Goal: Task Accomplishment & Management: Manage account settings

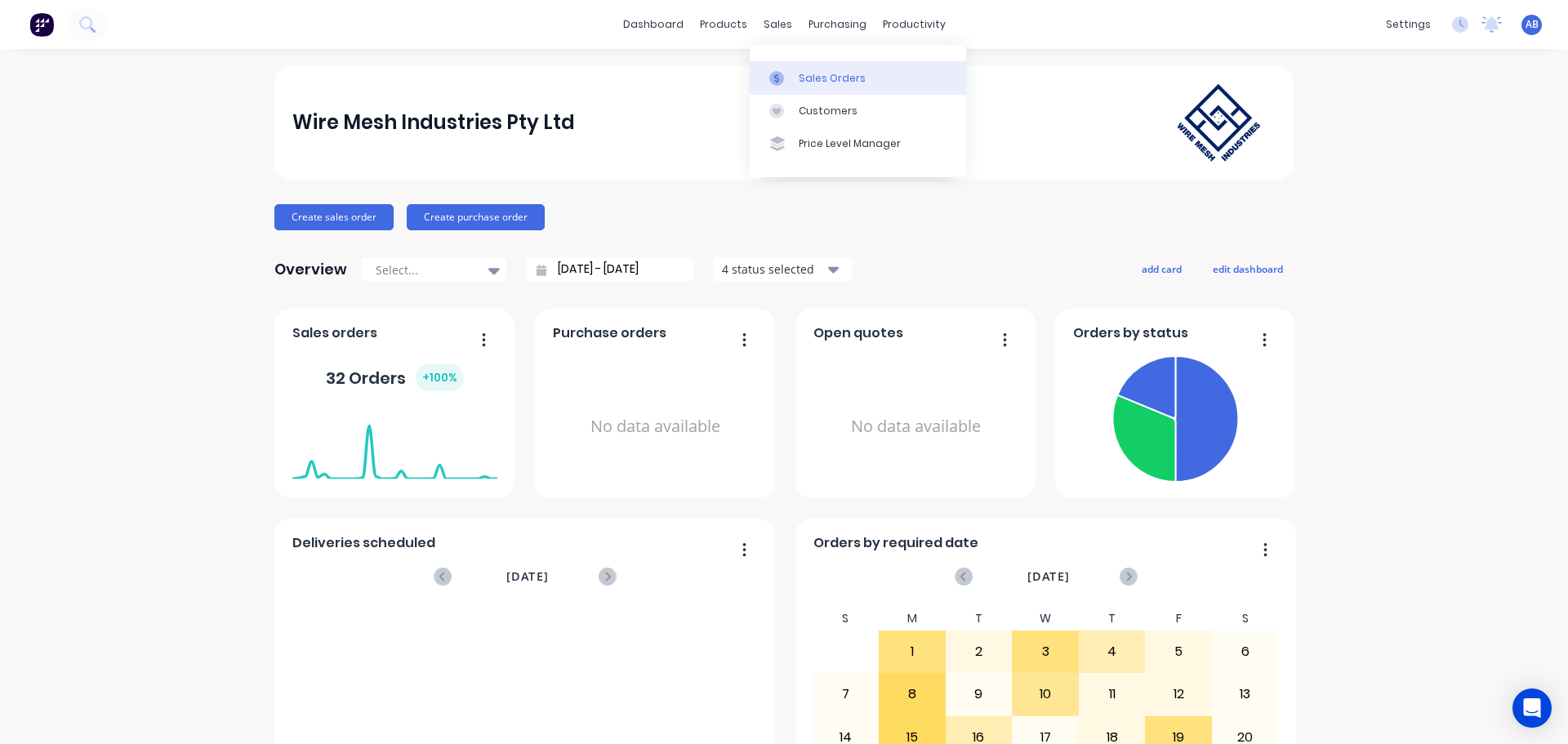
click at [812, 71] on div "Sales Orders" at bounding box center [832, 78] width 67 height 15
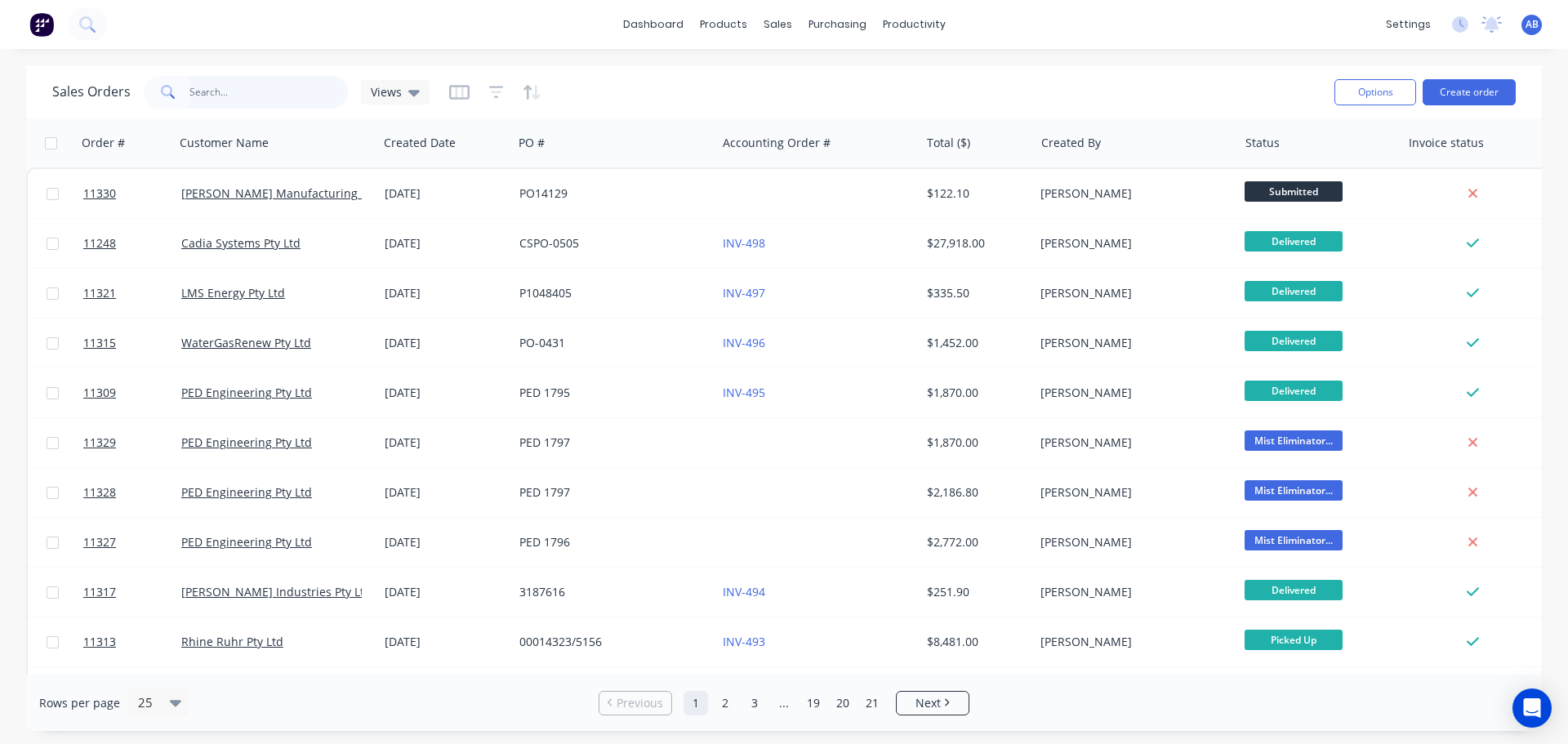
click at [278, 99] on input "text" at bounding box center [269, 92] width 159 height 33
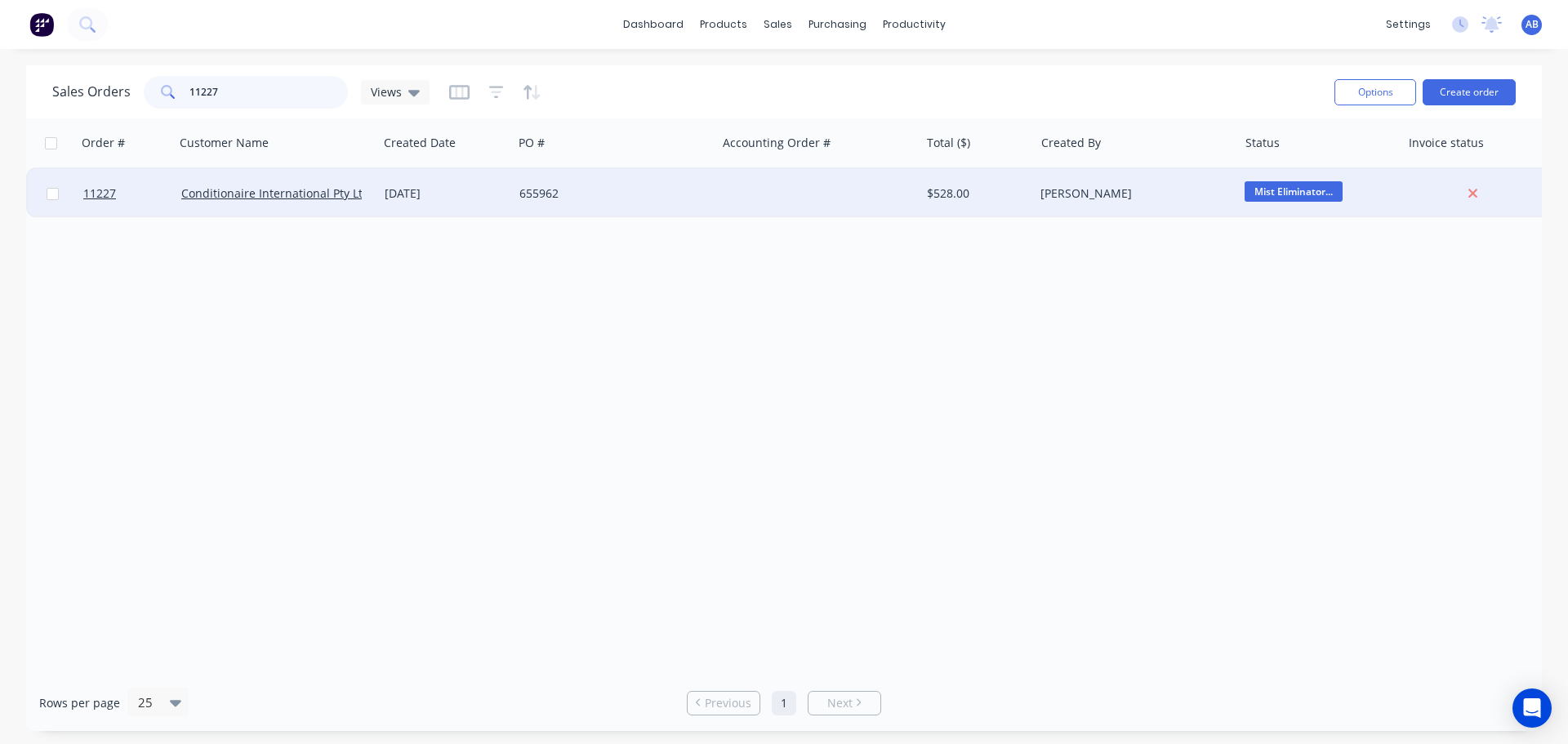
type input "11227"
click at [738, 203] on div at bounding box center [818, 193] width 203 height 49
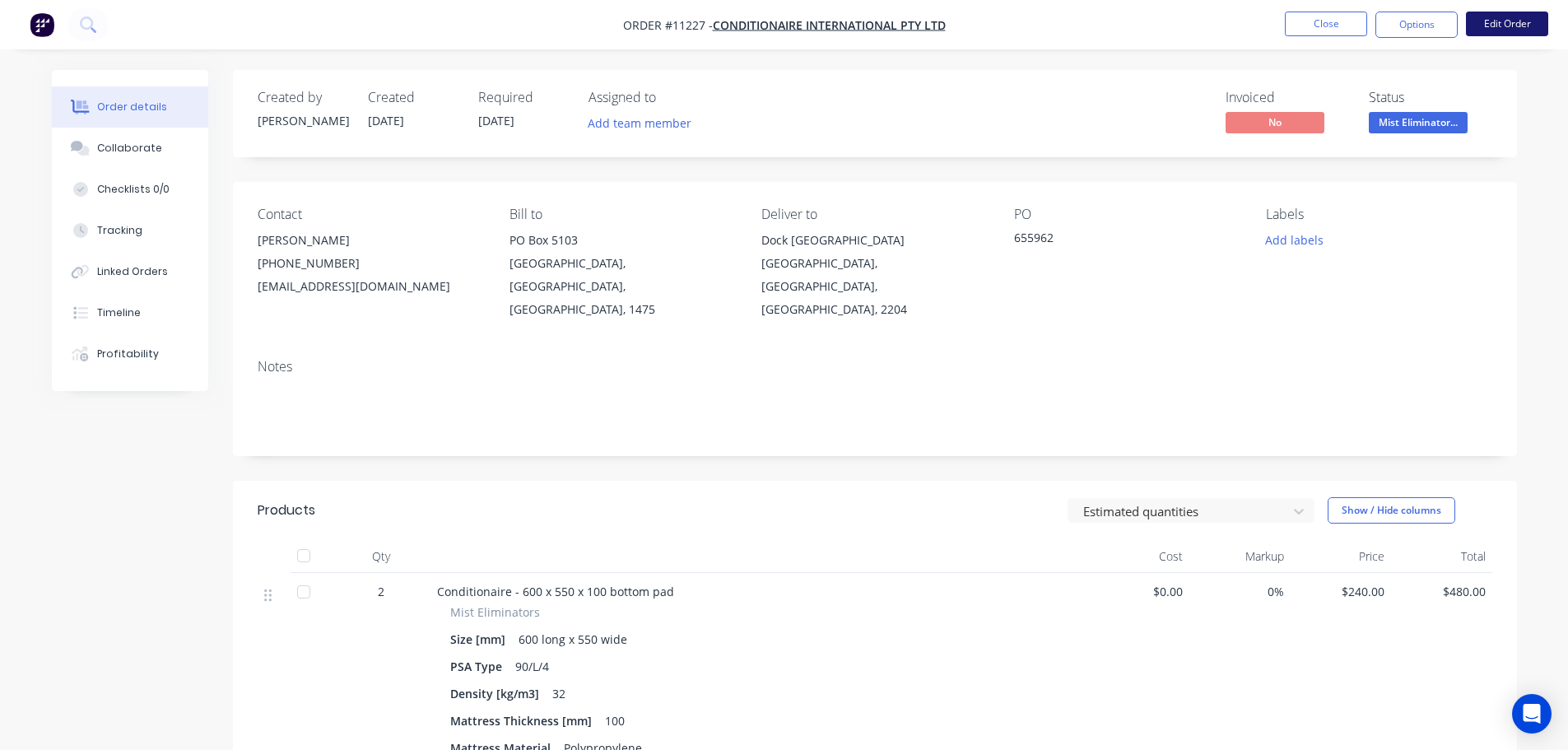
click at [1523, 16] on button "Edit Order" at bounding box center [1507, 24] width 82 height 25
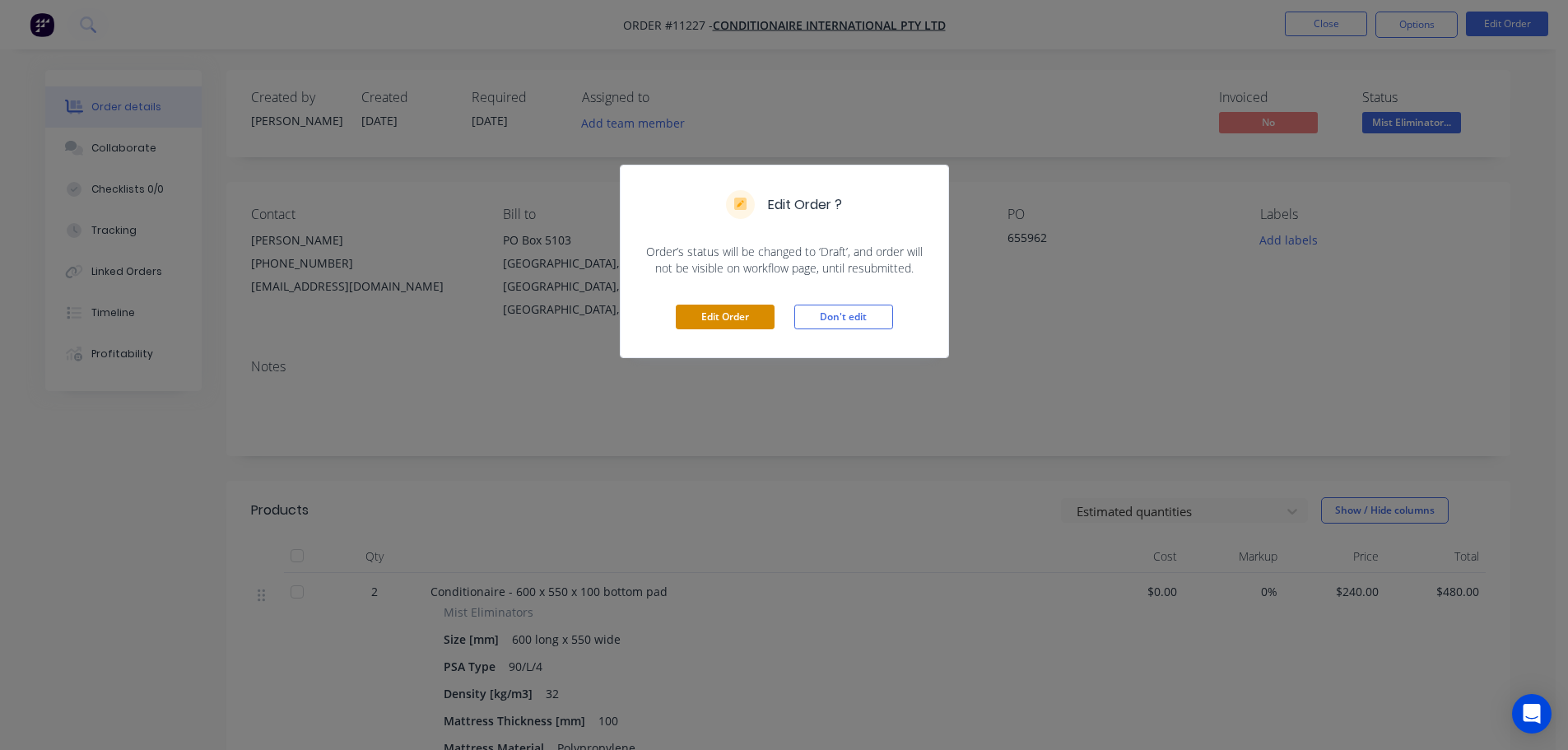
click at [700, 323] on button "Edit Order" at bounding box center [725, 317] width 99 height 25
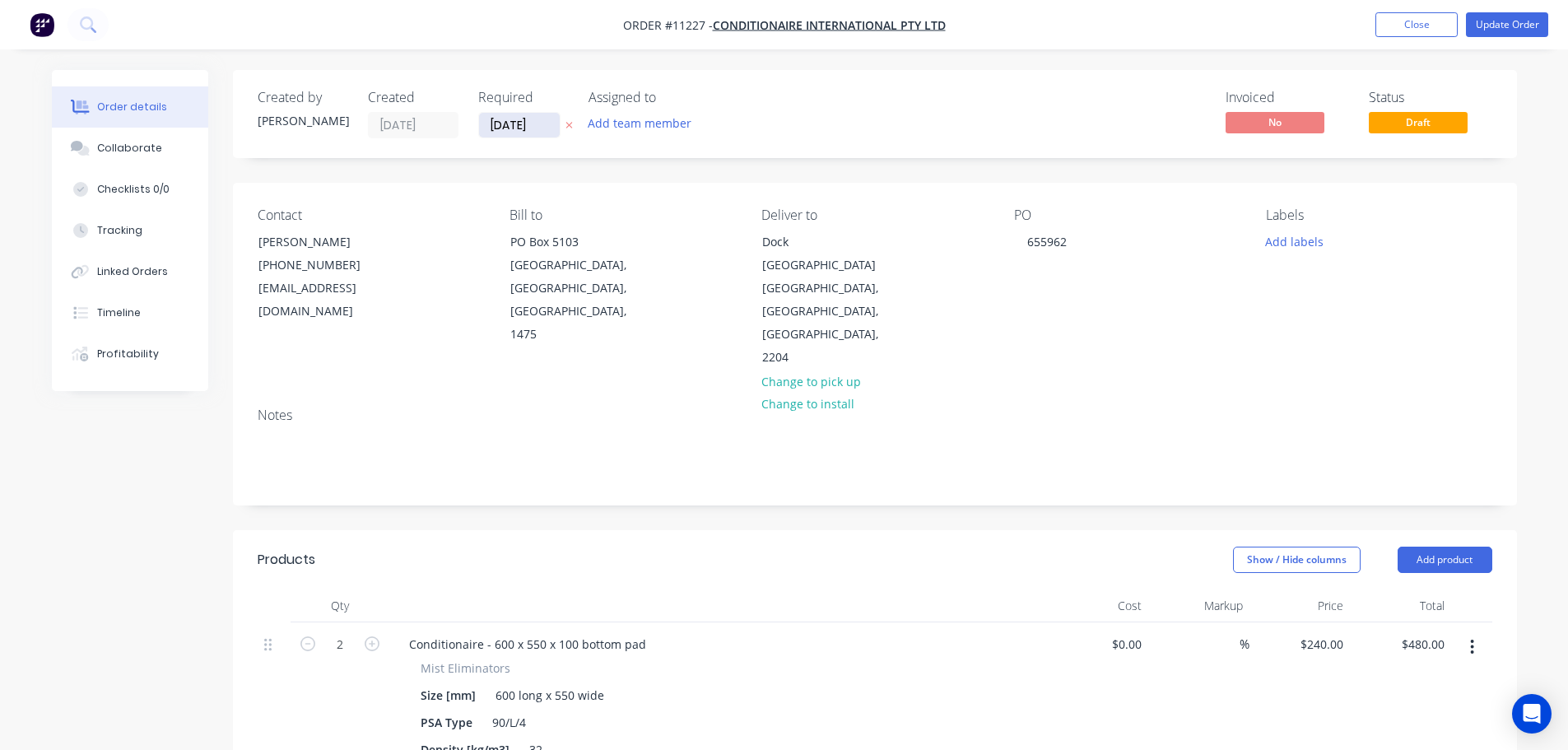
click at [544, 120] on input "[DATE]" at bounding box center [520, 126] width 81 height 25
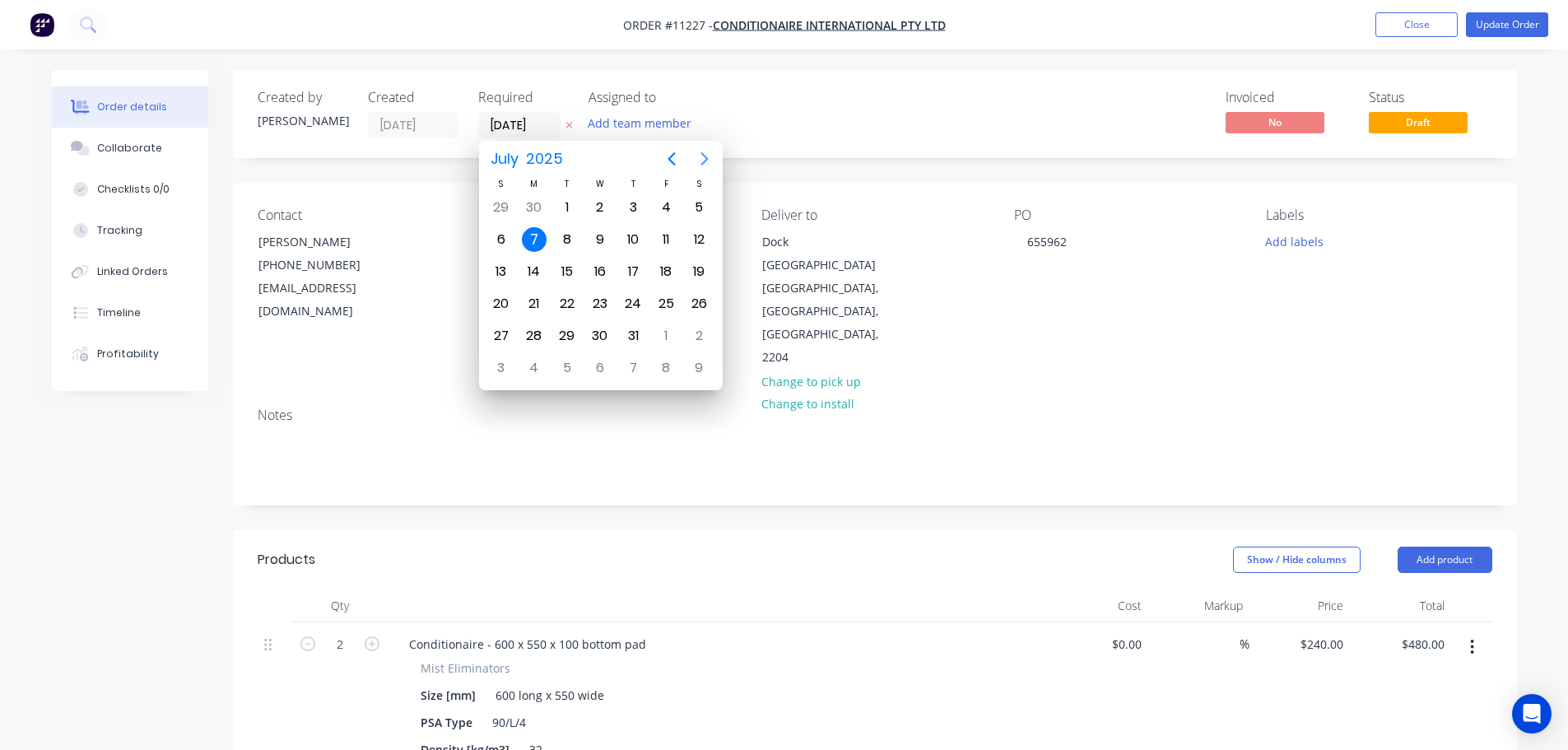
click at [699, 157] on icon "Next page" at bounding box center [705, 159] width 20 height 20
click at [695, 159] on icon "Next page" at bounding box center [705, 159] width 20 height 20
click at [603, 305] on div "24" at bounding box center [600, 304] width 25 height 25
type input "[DATE]"
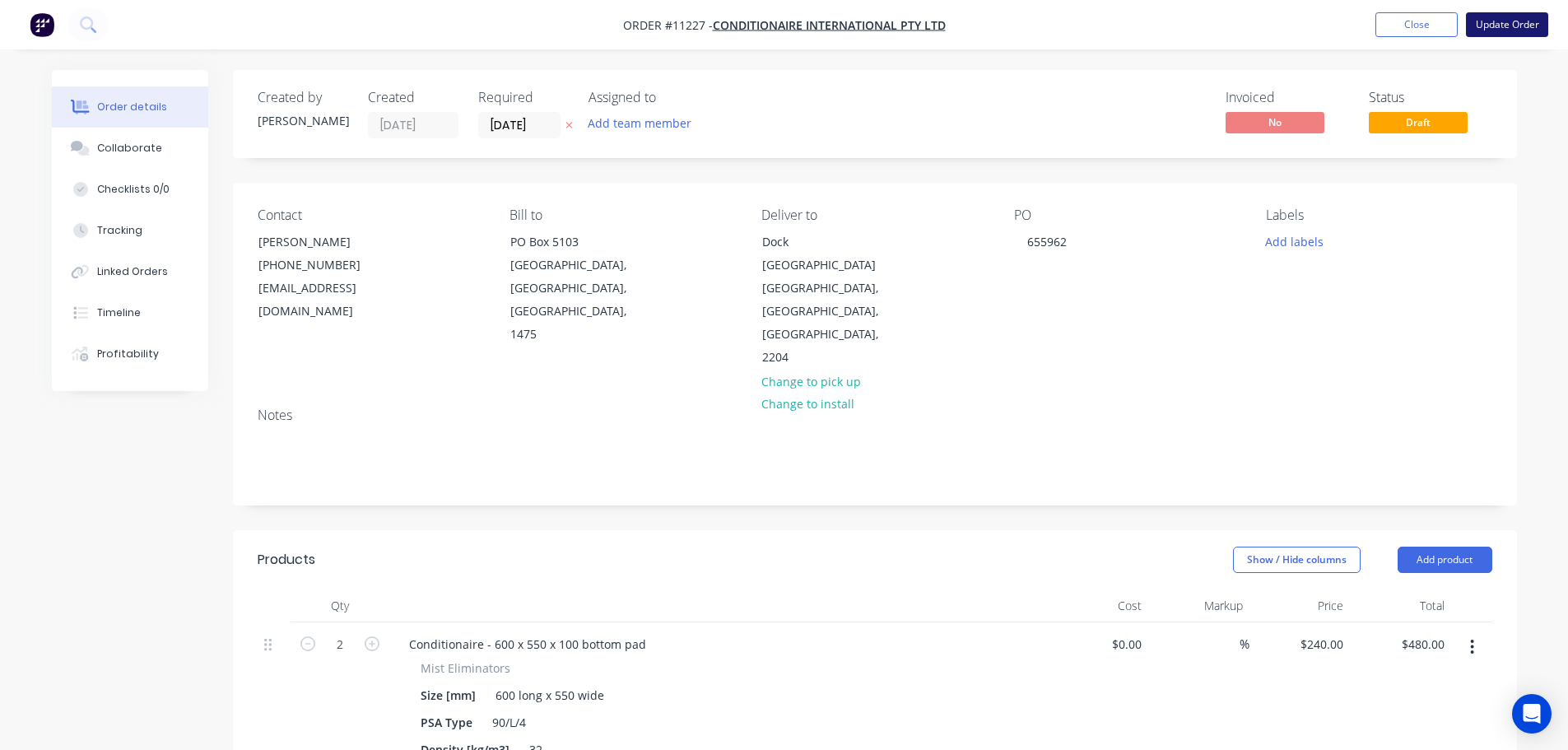
click at [1501, 28] on button "Update Order" at bounding box center [1507, 25] width 82 height 25
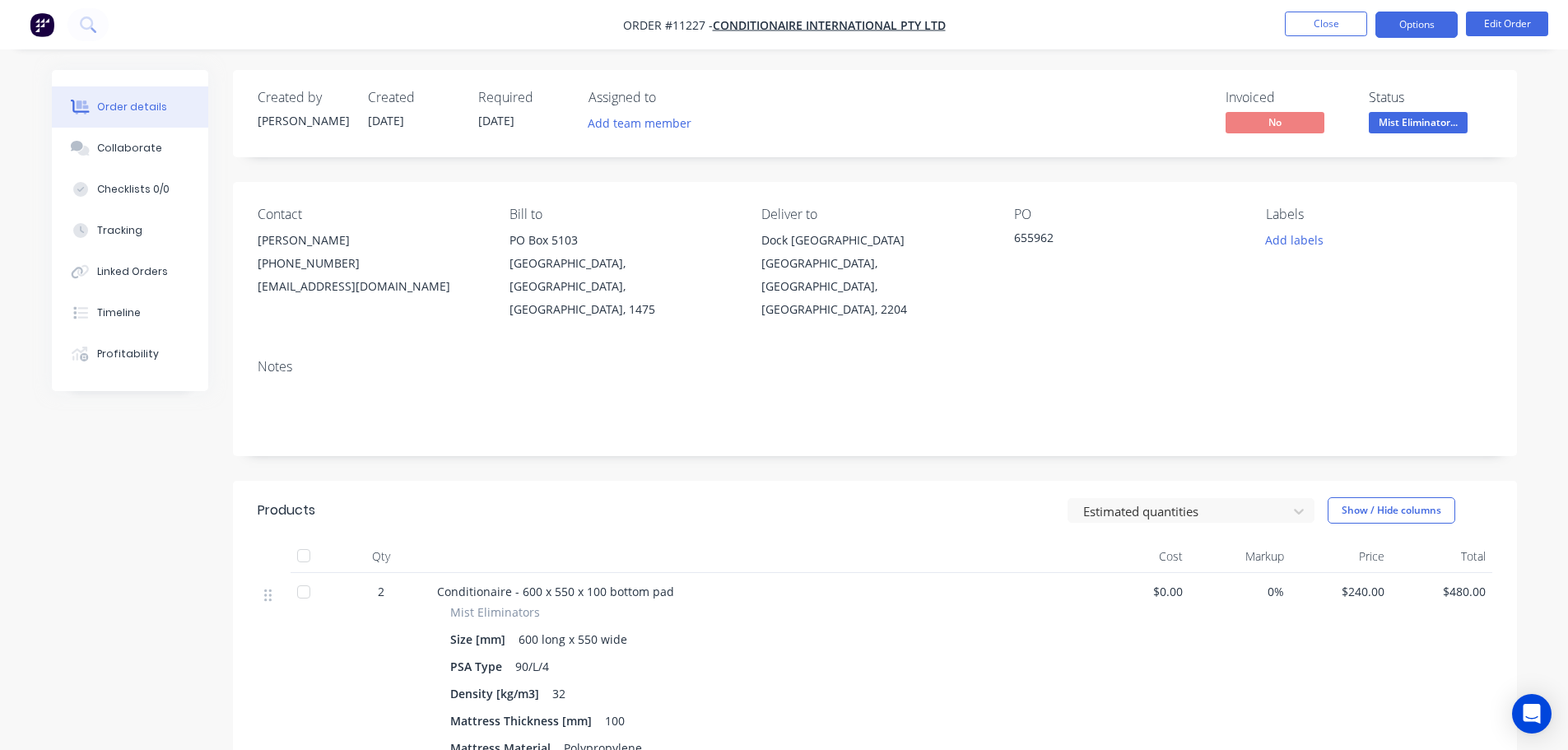
click at [1438, 19] on button "Options" at bounding box center [1416, 25] width 82 height 27
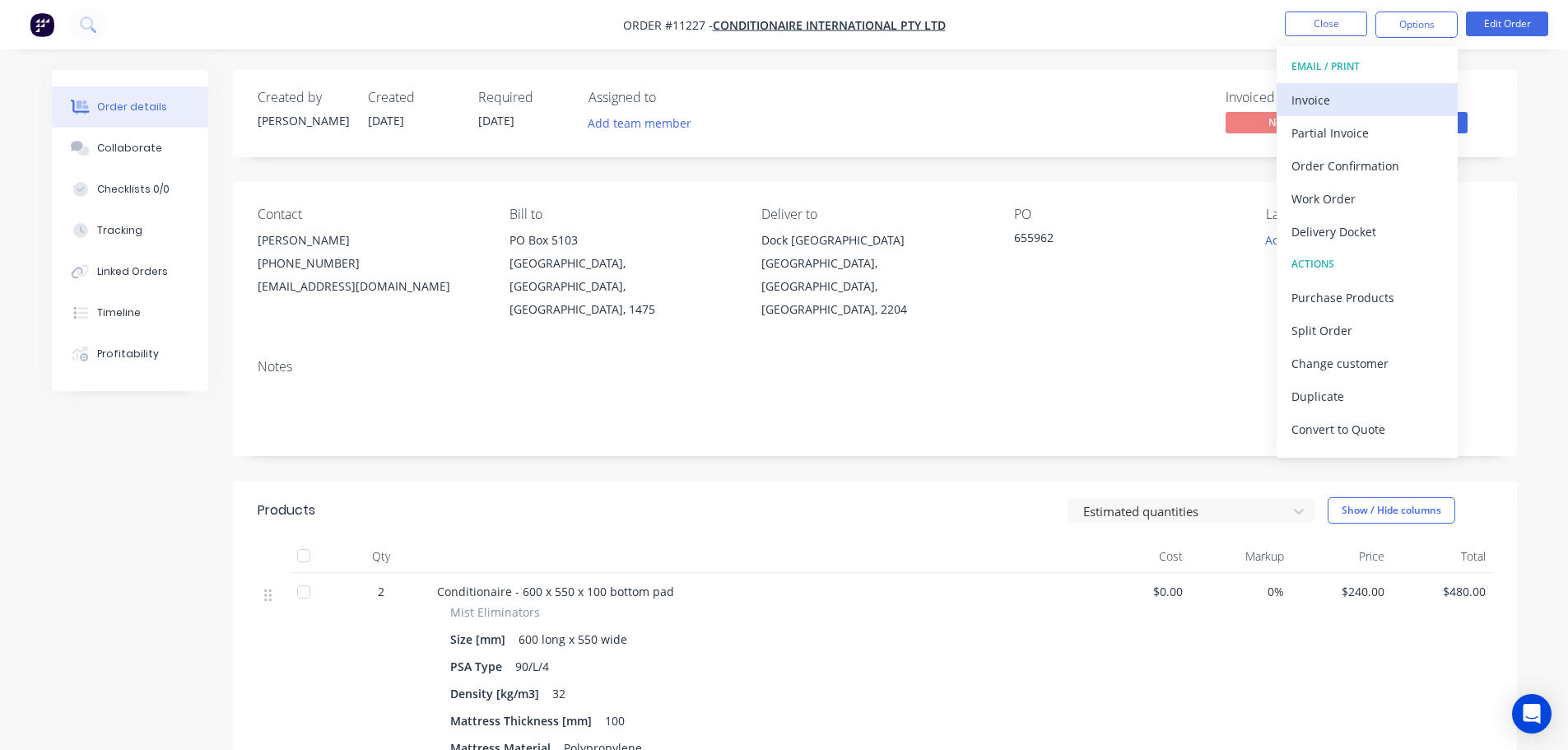
click at [1316, 103] on div "Invoice" at bounding box center [1367, 100] width 152 height 24
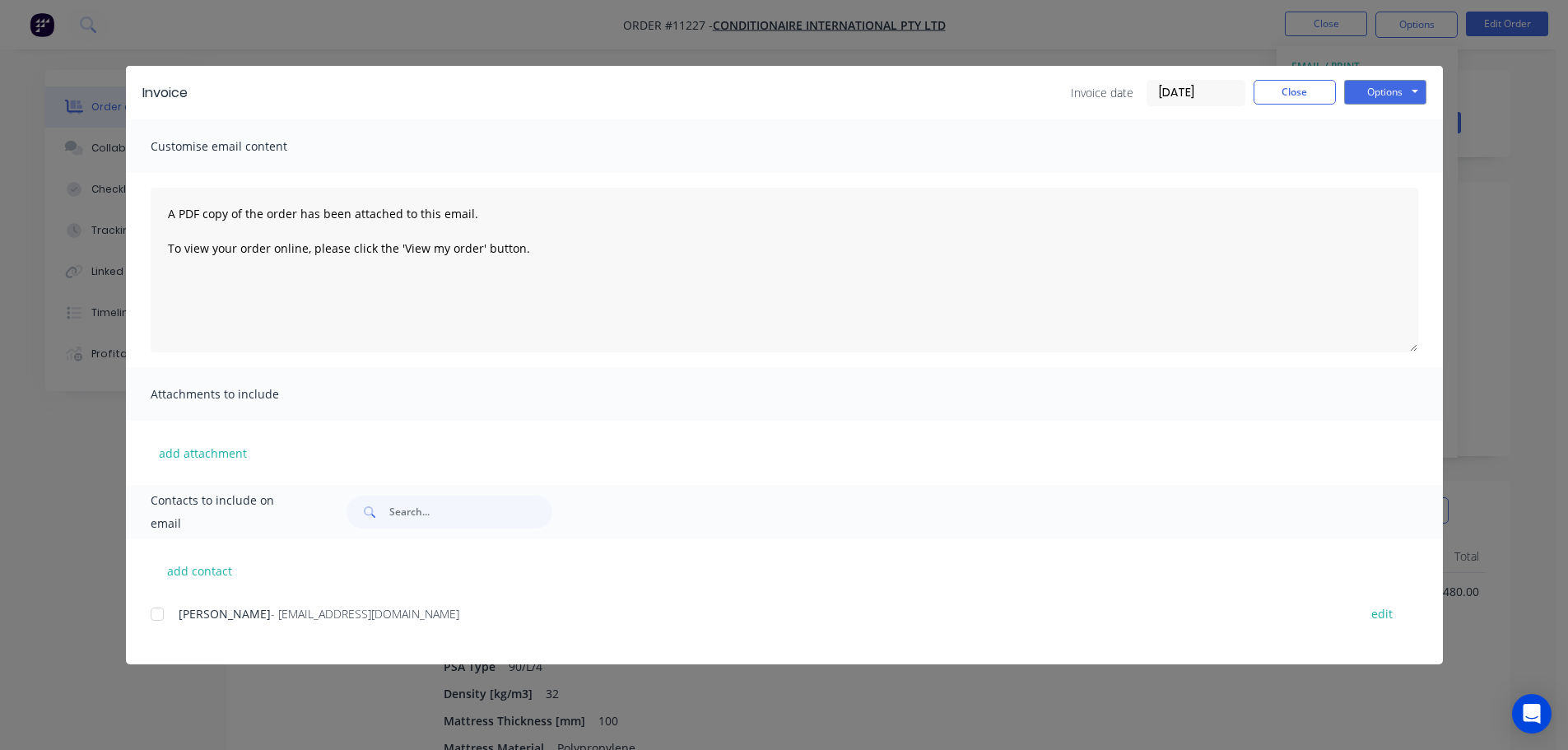
click at [156, 620] on div at bounding box center [157, 614] width 33 height 33
click at [1392, 95] on button "Options" at bounding box center [1385, 93] width 82 height 25
click at [1375, 177] on button "Email" at bounding box center [1397, 176] width 105 height 27
click at [155, 618] on div at bounding box center [157, 614] width 33 height 33
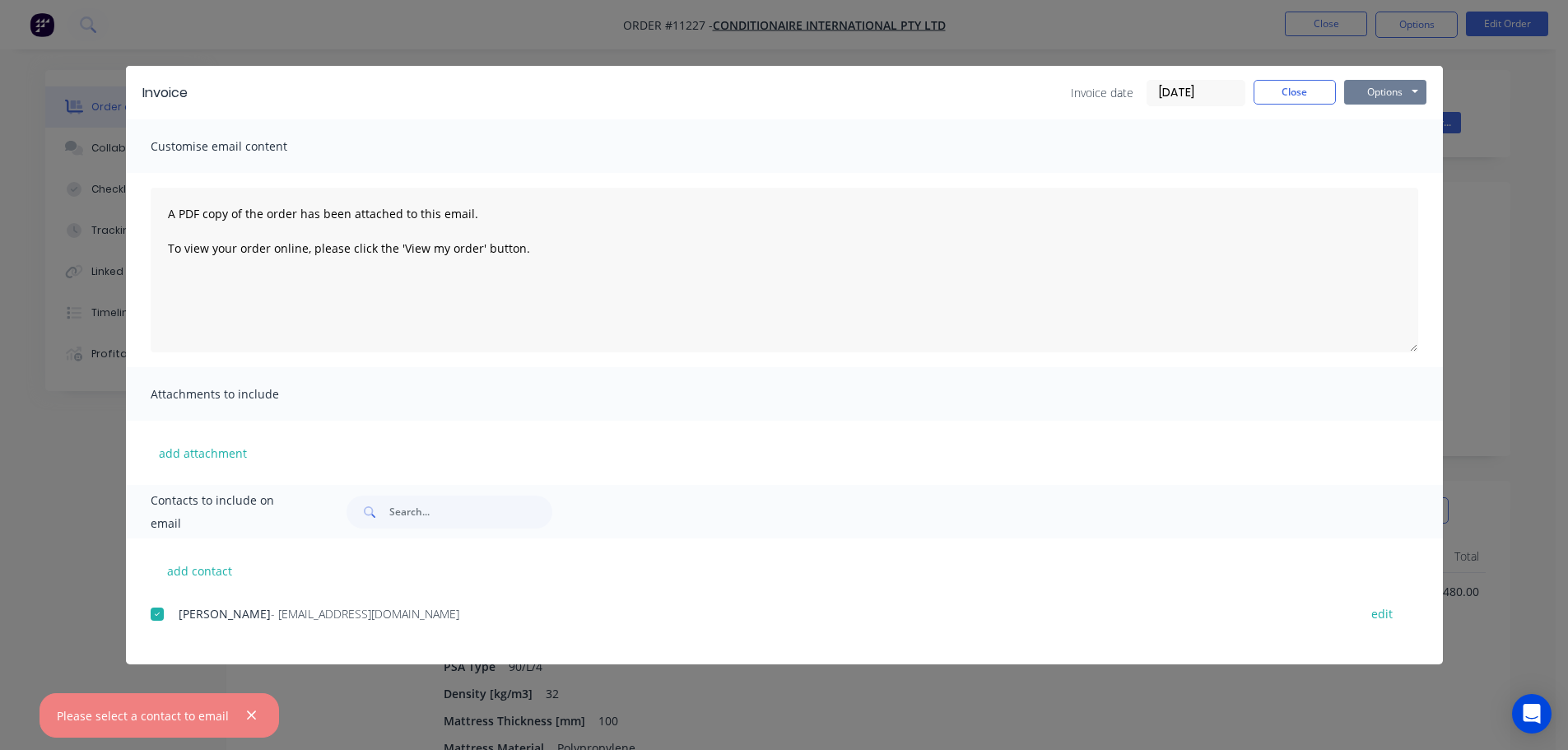
click at [1402, 87] on button "Options" at bounding box center [1385, 93] width 82 height 25
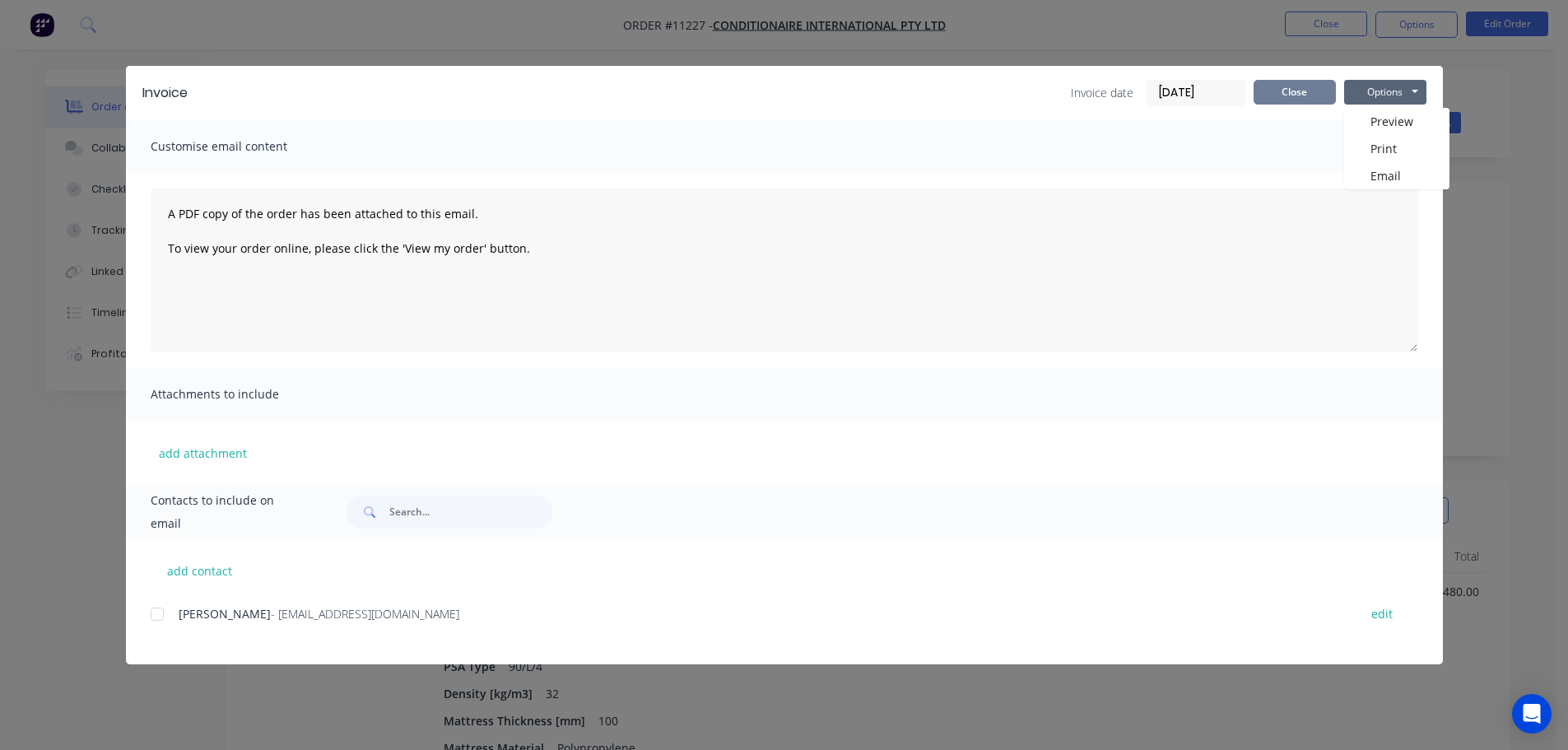
click at [1302, 100] on button "Close" at bounding box center [1295, 93] width 82 height 25
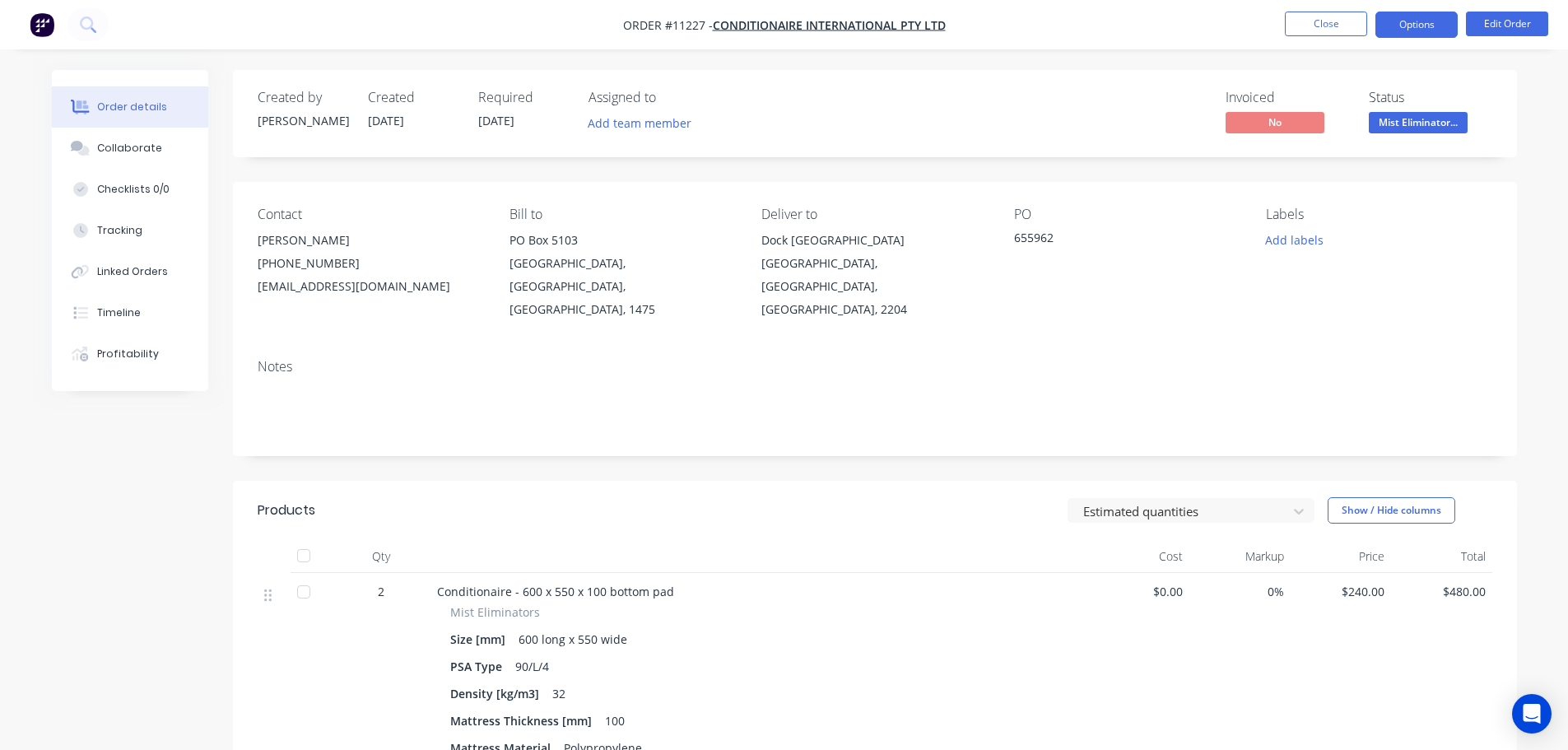
click at [1424, 27] on button "Options" at bounding box center [1416, 25] width 82 height 27
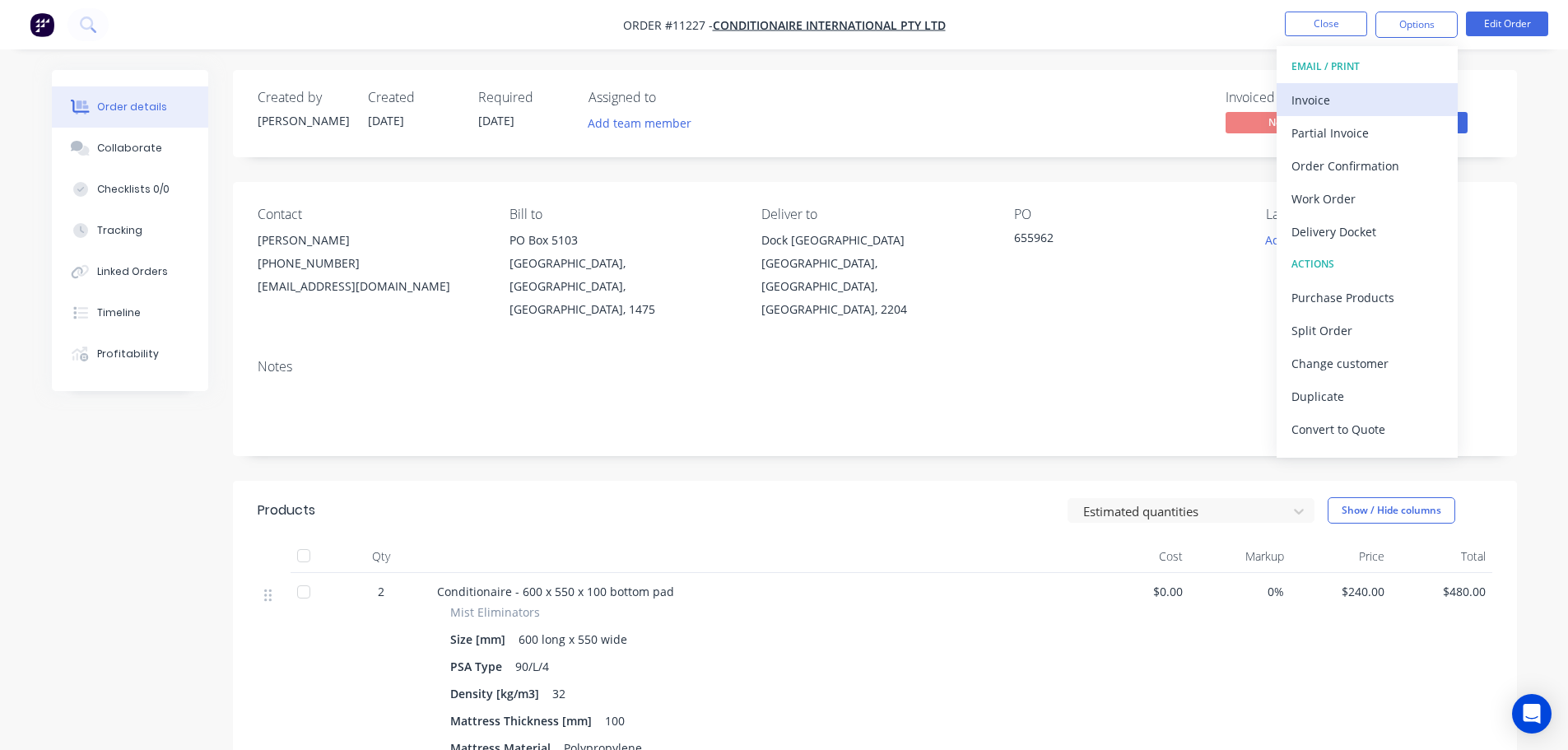
click at [1352, 90] on div "Invoice" at bounding box center [1367, 100] width 152 height 24
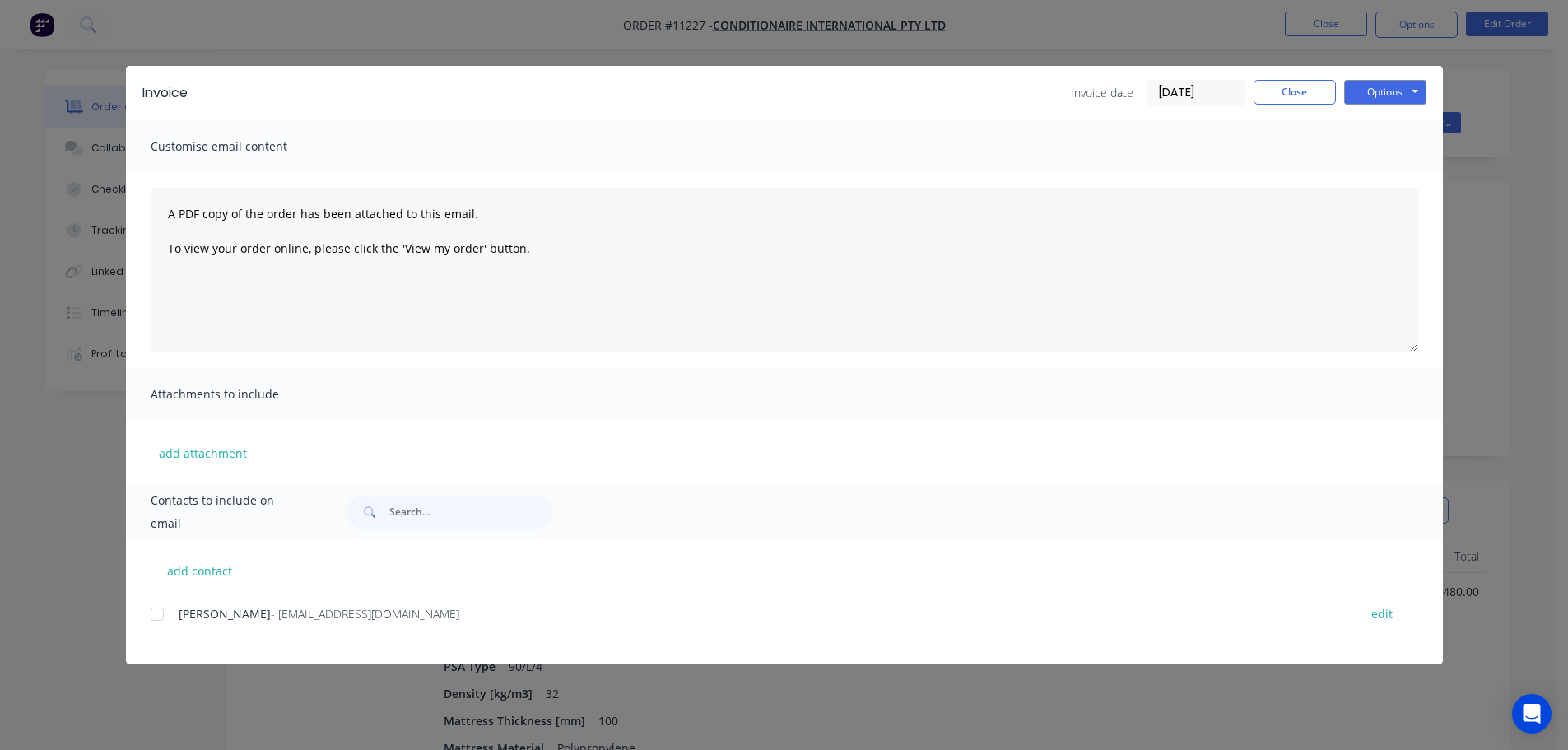
click at [157, 620] on div at bounding box center [157, 614] width 33 height 33
click at [161, 614] on div at bounding box center [157, 614] width 33 height 33
drag, startPoint x: 154, startPoint y: 615, endPoint x: 1047, endPoint y: 334, distance: 936.2
click at [156, 615] on div at bounding box center [157, 614] width 33 height 33
click at [1387, 93] on button "Options" at bounding box center [1385, 93] width 82 height 25
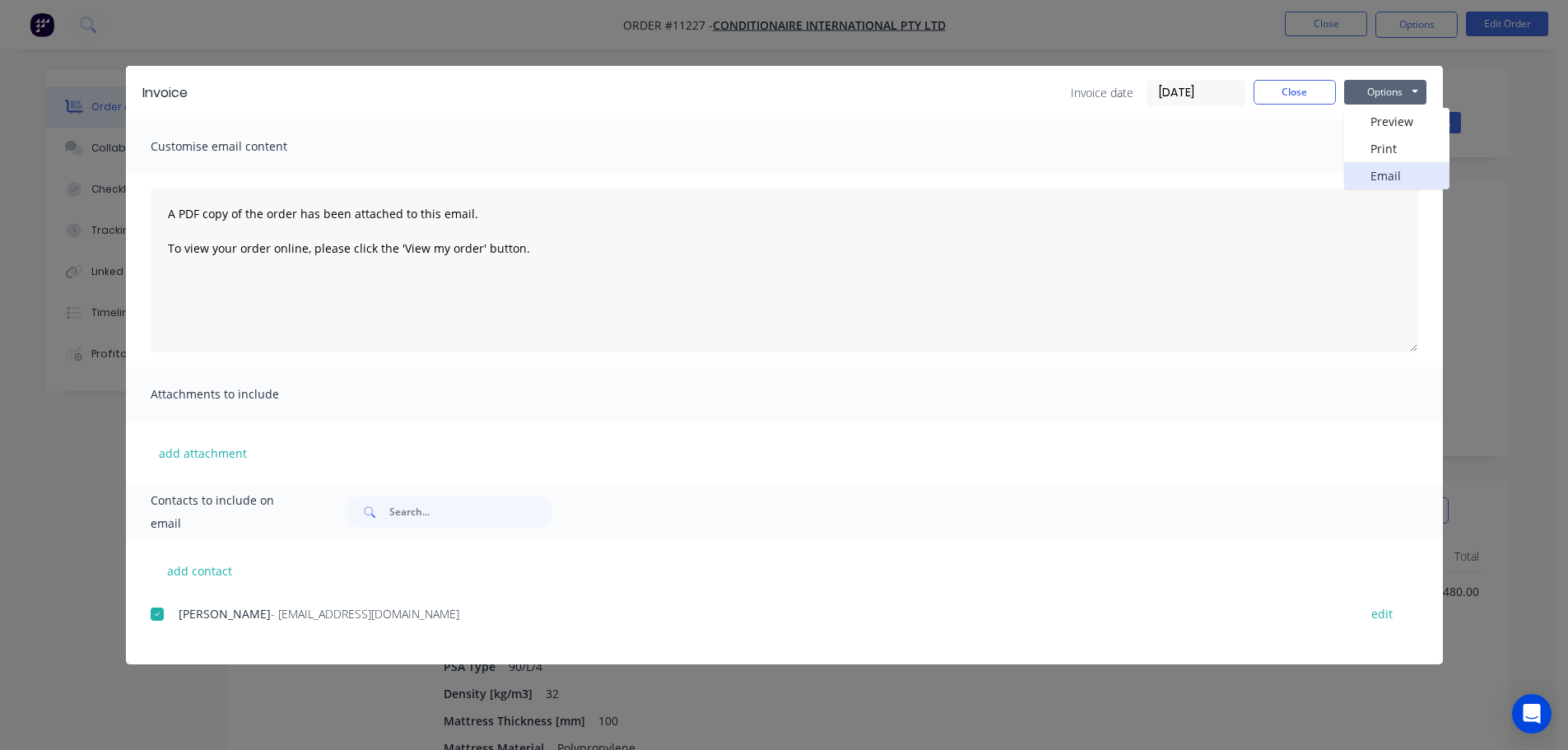
click at [1367, 179] on button "Email" at bounding box center [1397, 176] width 105 height 27
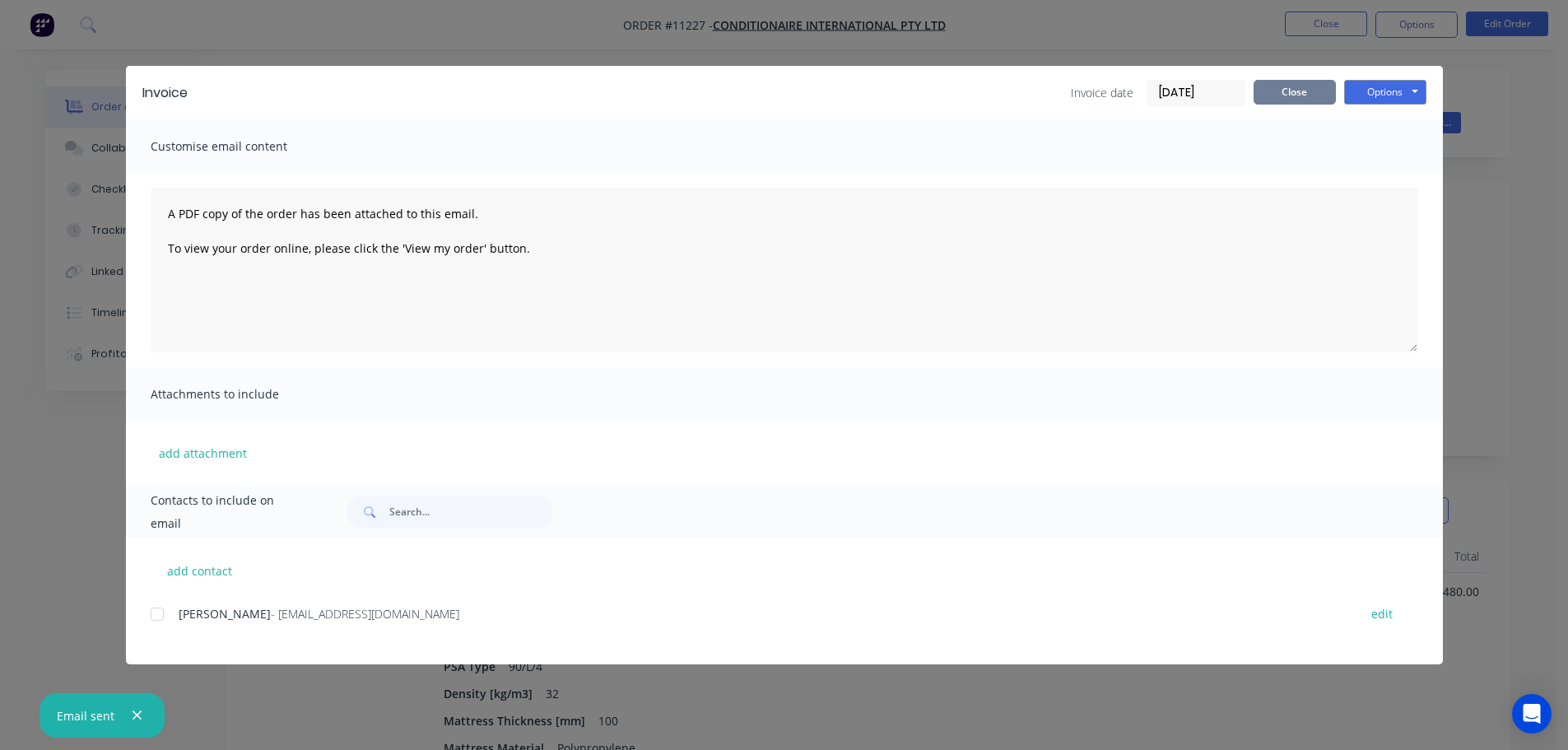
click at [1298, 92] on button "Close" at bounding box center [1295, 93] width 82 height 25
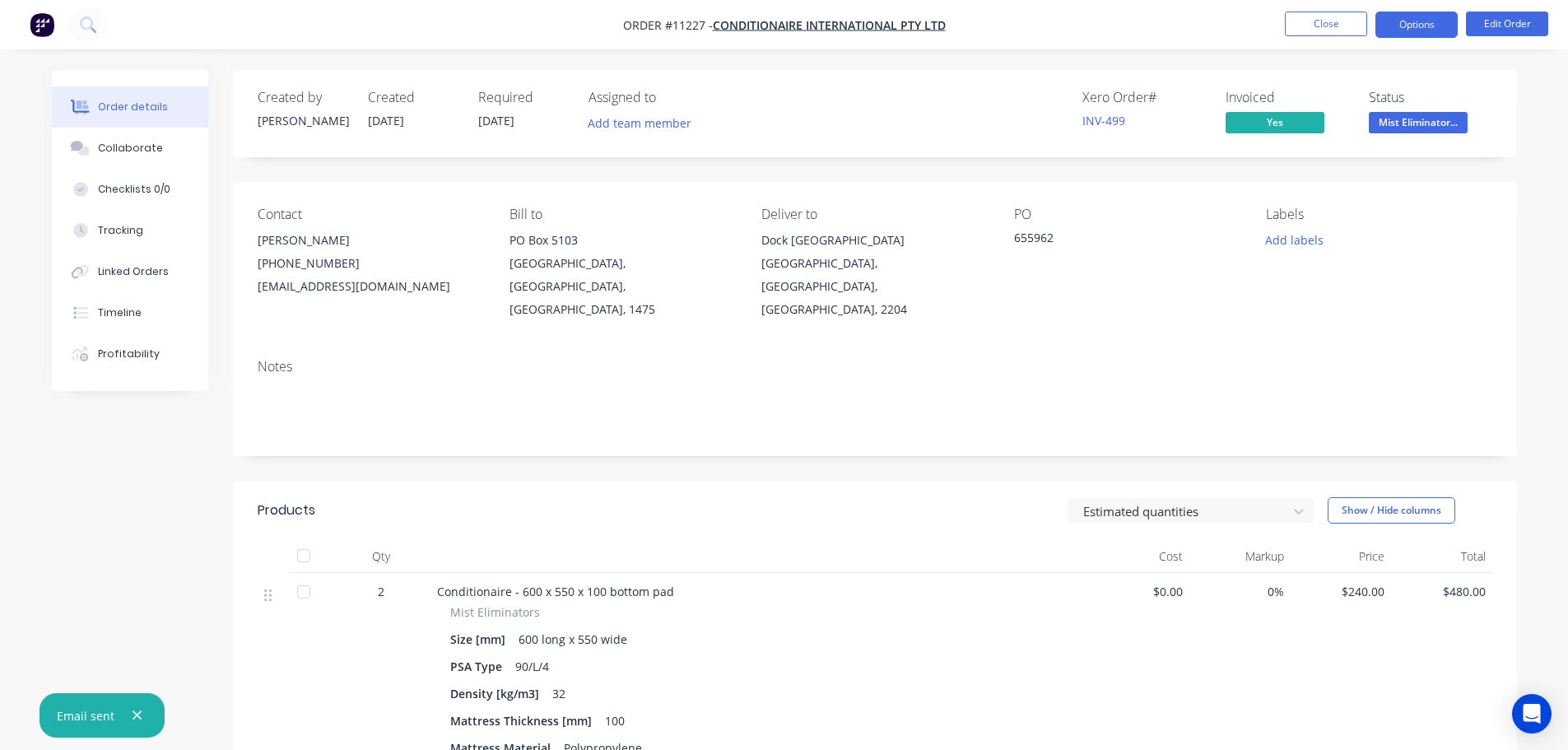
click at [1410, 27] on button "Options" at bounding box center [1416, 25] width 82 height 27
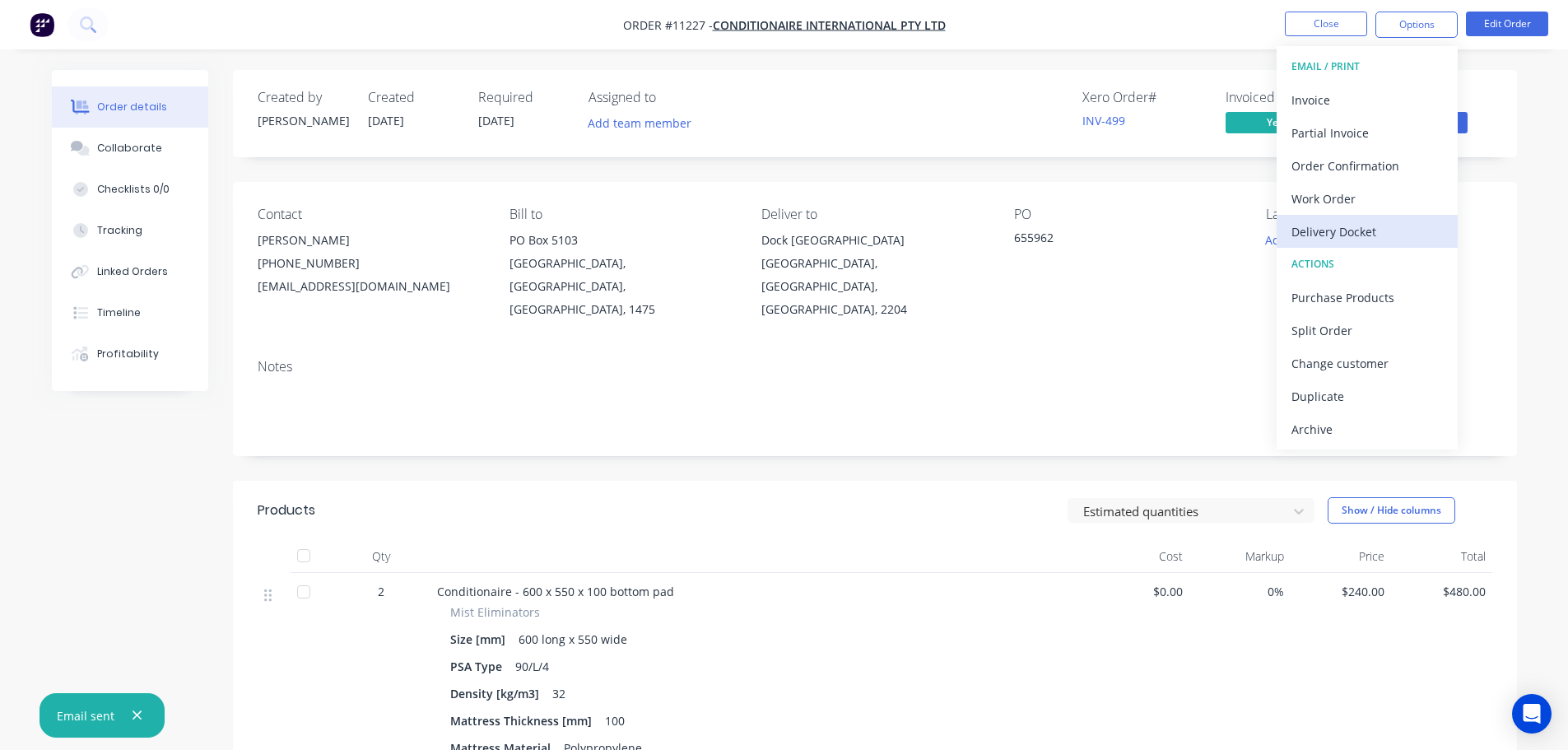
click at [1331, 232] on div "Delivery Docket" at bounding box center [1367, 232] width 152 height 24
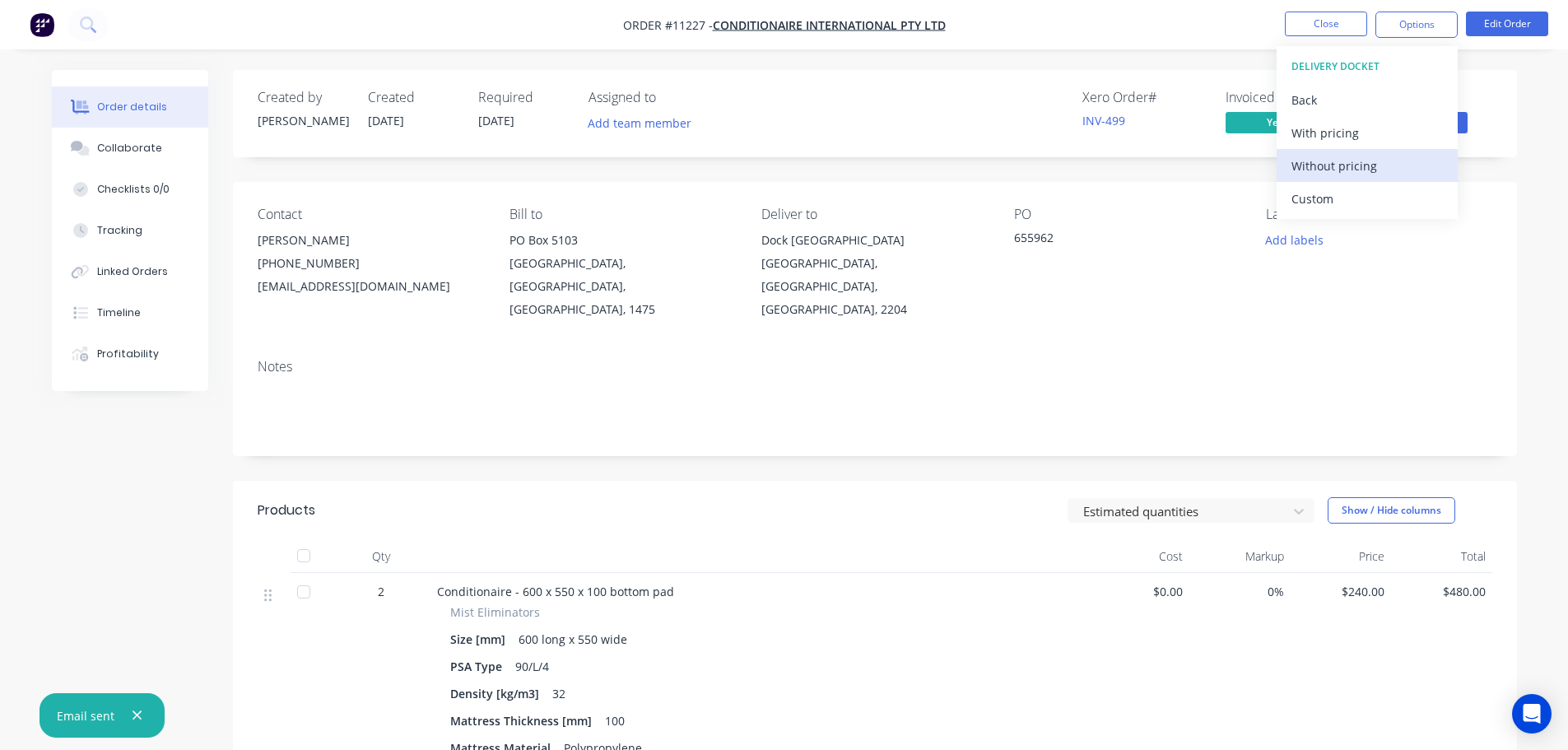
click at [1334, 163] on div "Without pricing" at bounding box center [1367, 166] width 152 height 24
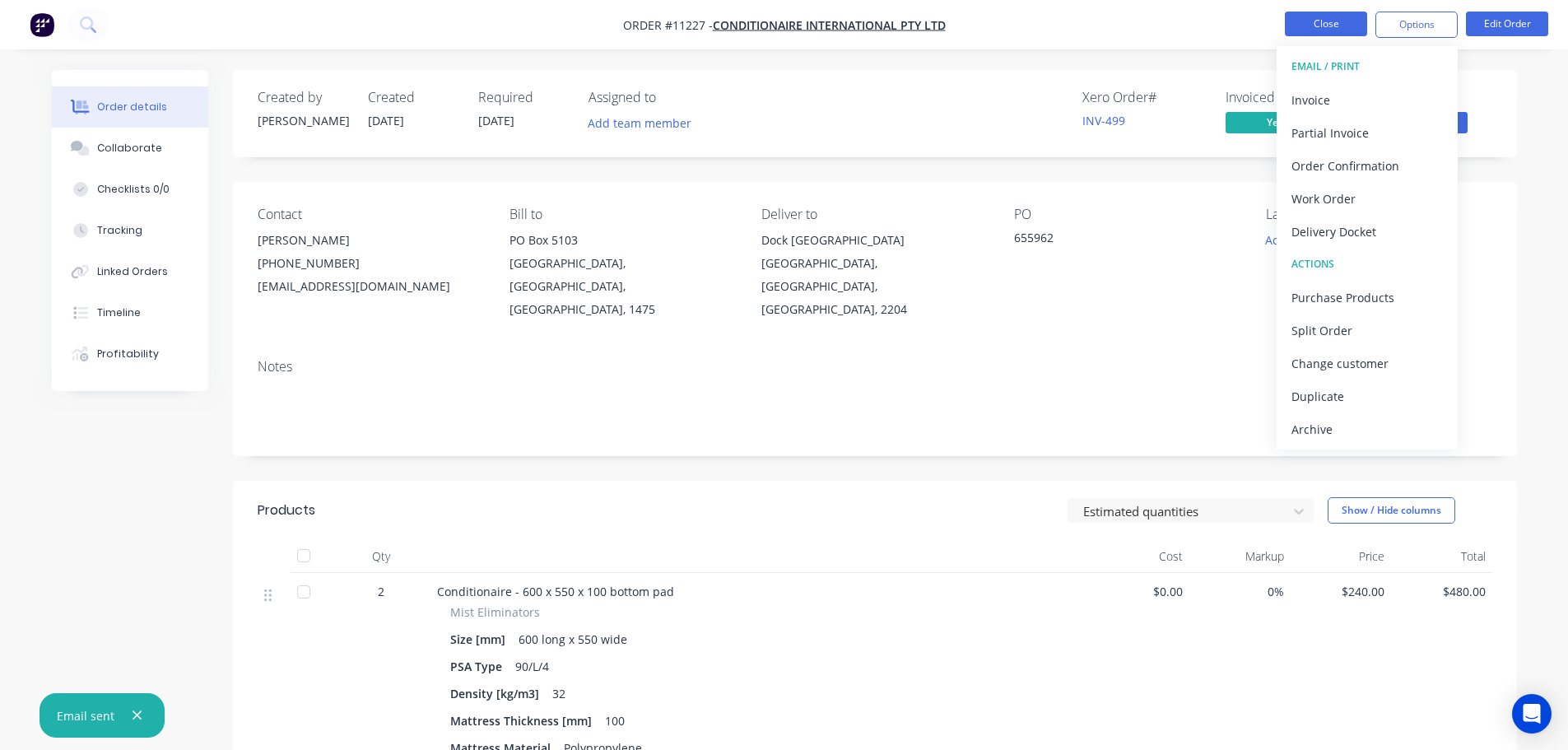
click at [1318, 23] on button "Close" at bounding box center [1326, 24] width 82 height 25
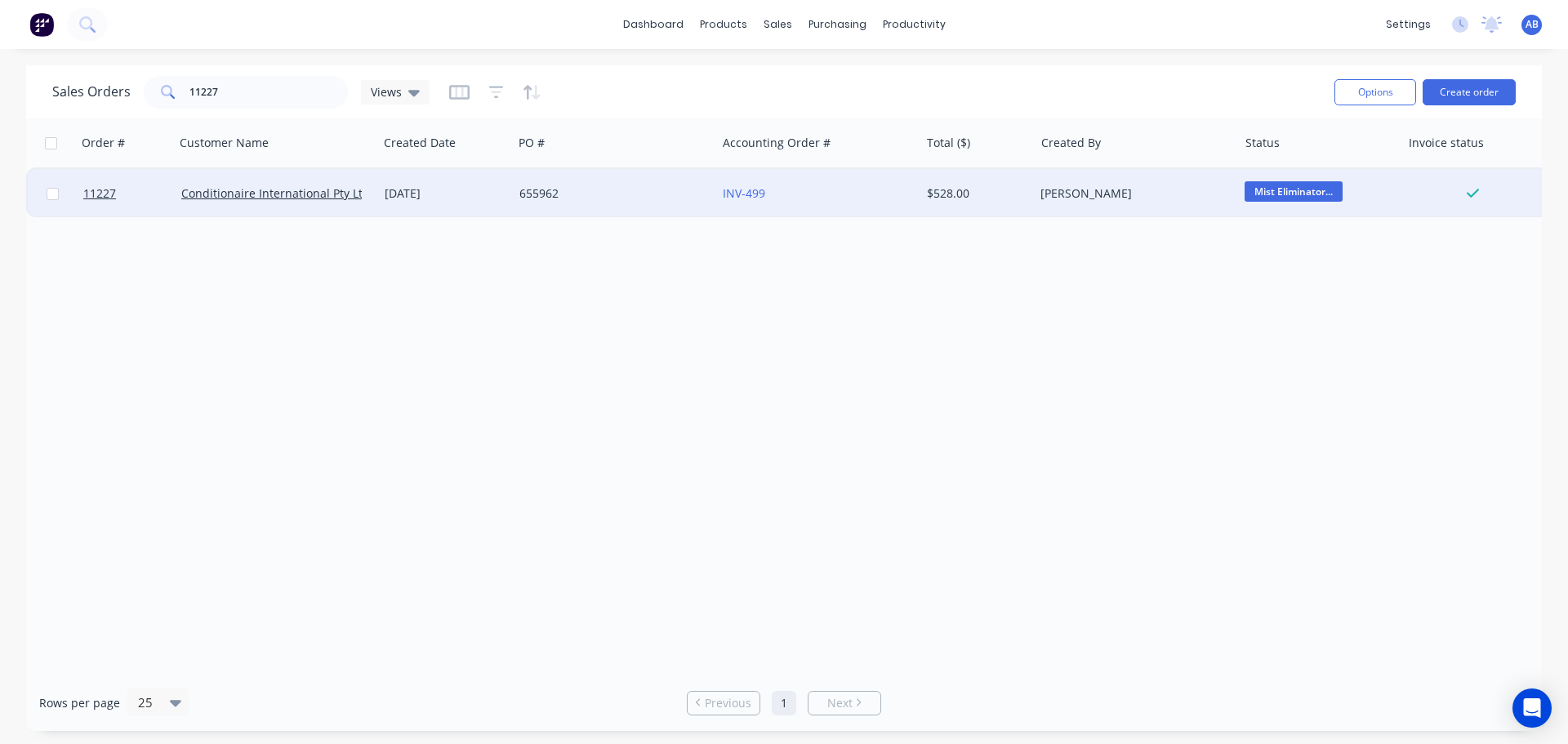
click at [603, 198] on div "655962" at bounding box center [609, 194] width 181 height 16
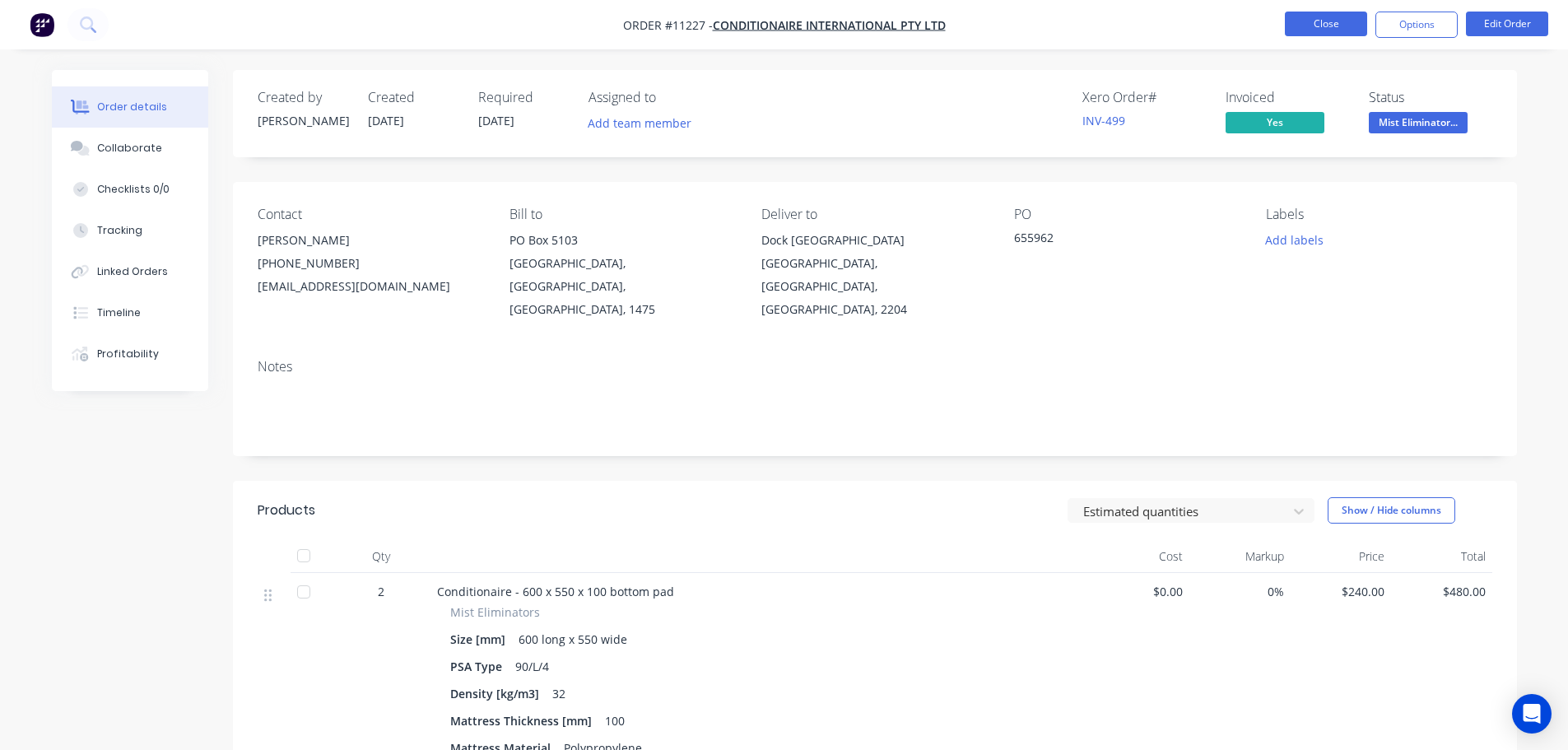
click at [1337, 21] on button "Close" at bounding box center [1326, 24] width 82 height 25
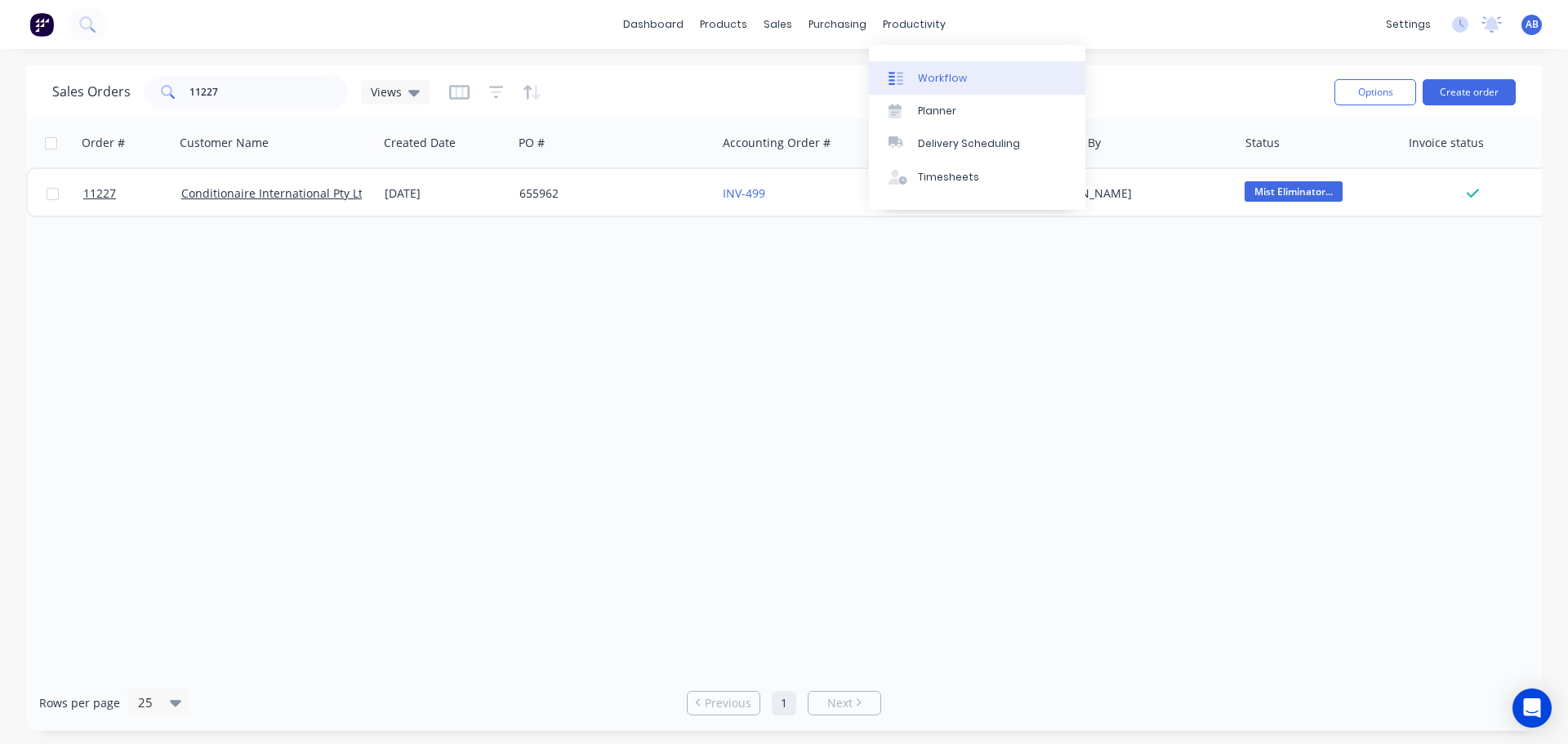
click at [922, 71] on div "Workflow" at bounding box center [942, 78] width 49 height 15
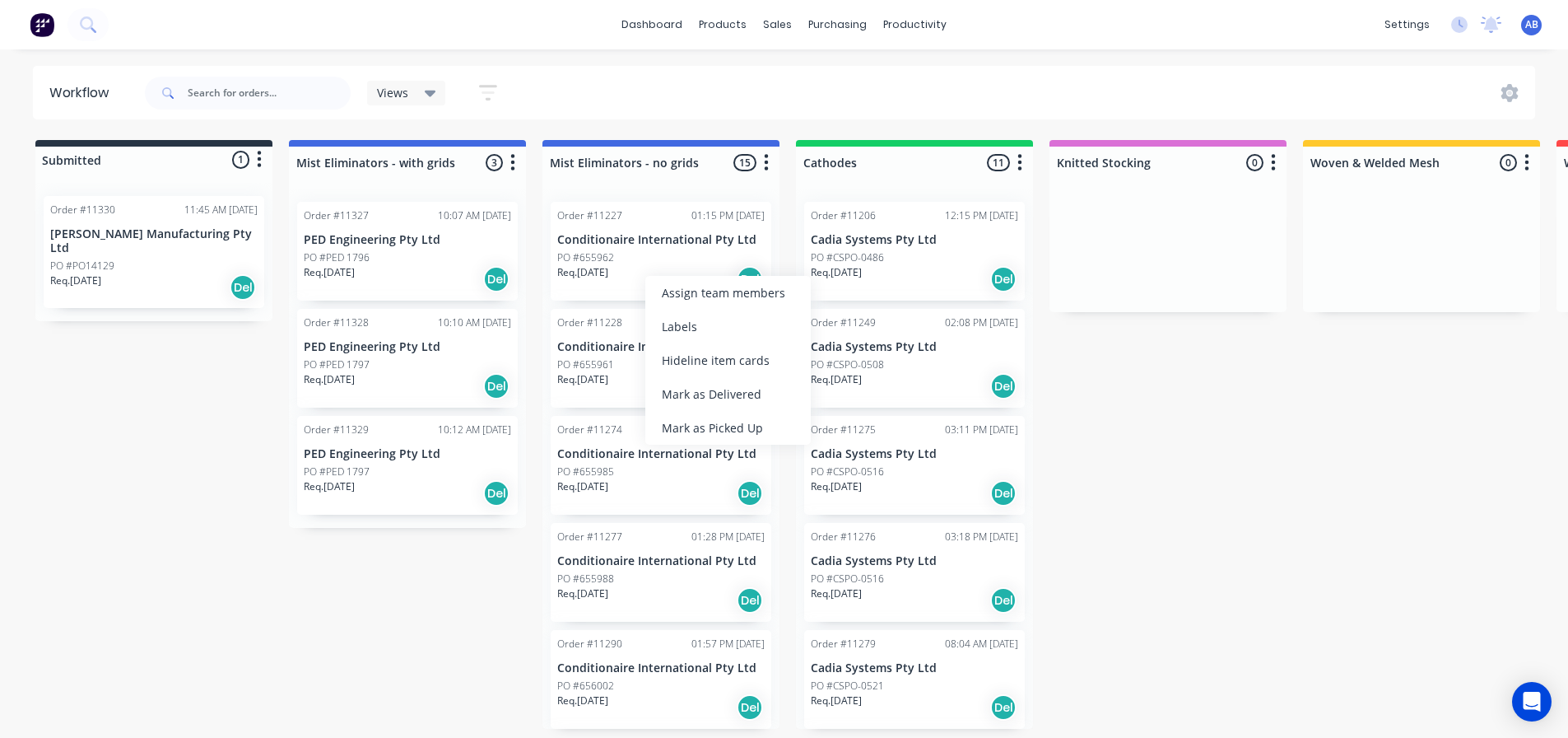
click at [702, 398] on div "Mark as Delivered" at bounding box center [728, 394] width 166 height 34
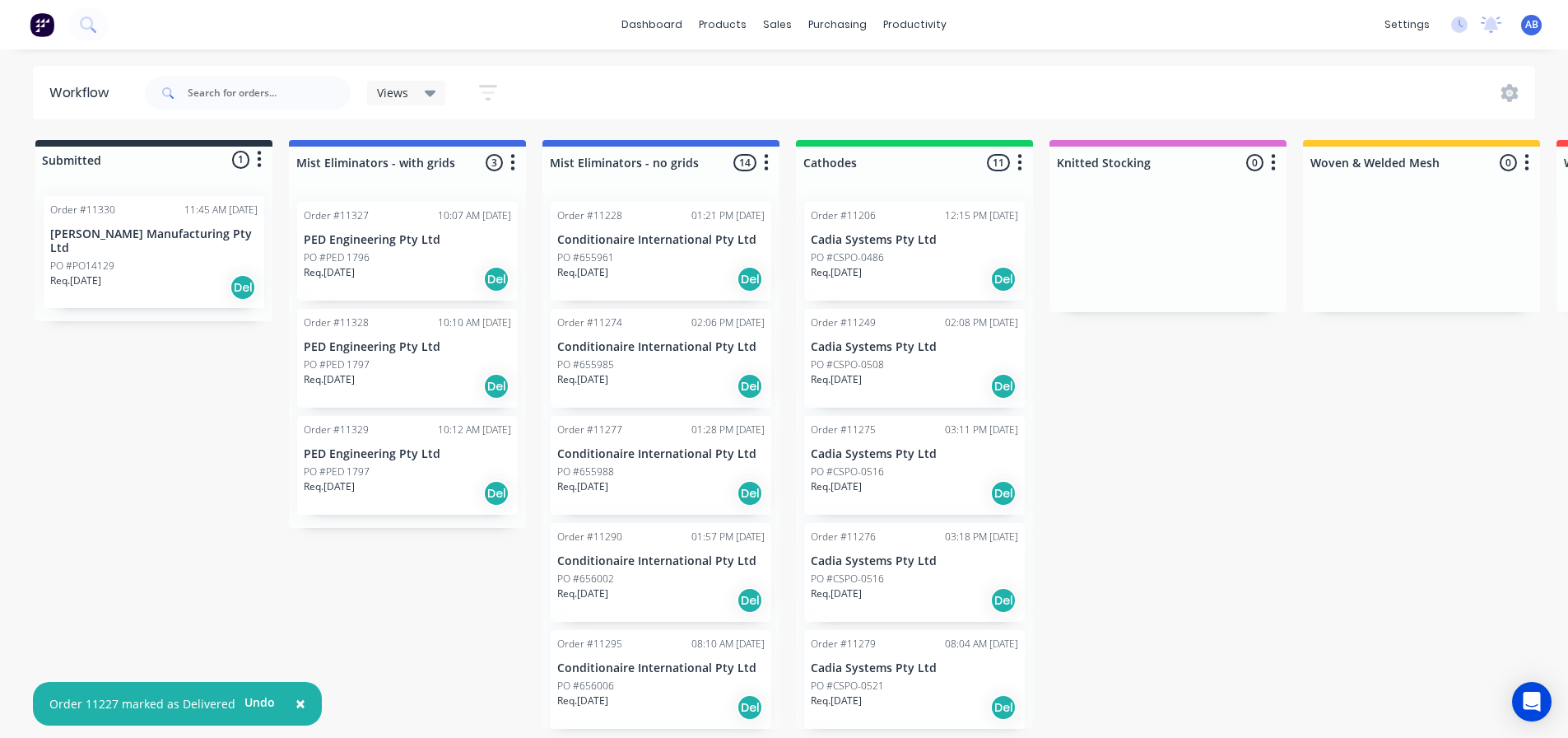
click at [41, 31] on img at bounding box center [42, 25] width 25 height 25
